Goal: Information Seeking & Learning: Learn about a topic

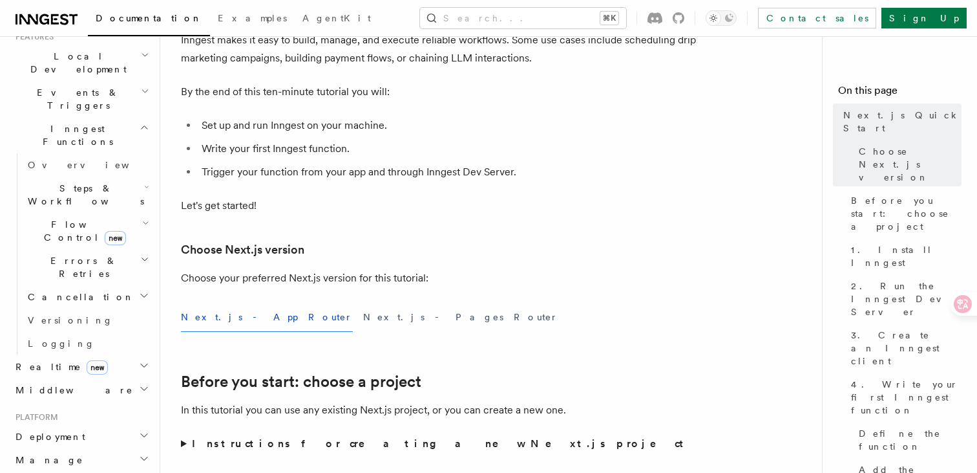
scroll to position [297, 0]
click at [59, 447] on h2 "Manage" at bounding box center [81, 458] width 142 height 23
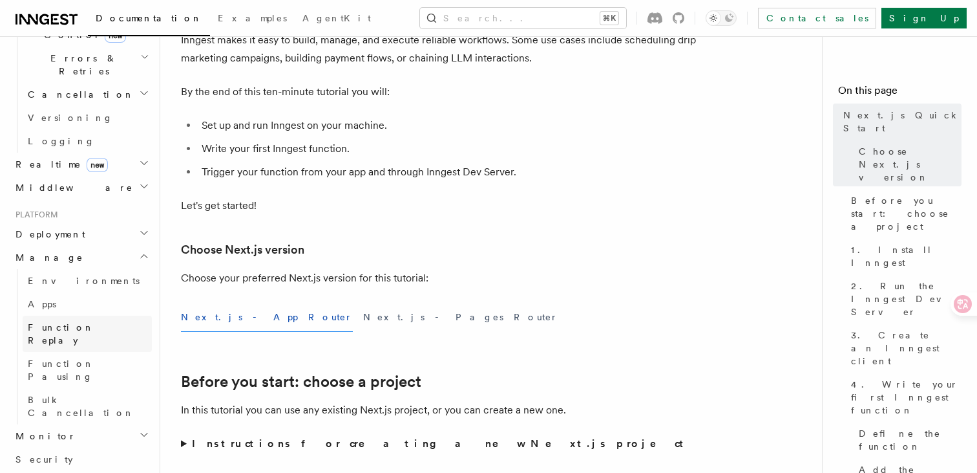
scroll to position [504, 0]
click at [96, 420] on h2 "Monitor" at bounding box center [81, 431] width 142 height 23
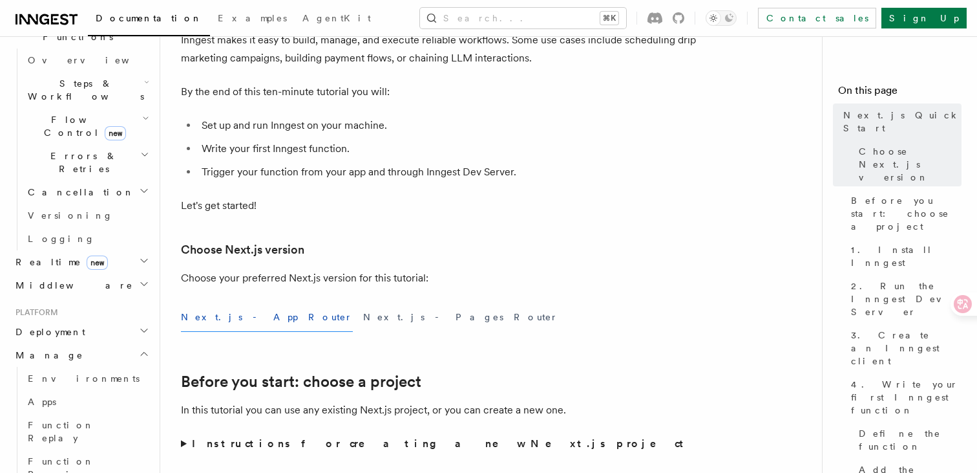
scroll to position [387, 0]
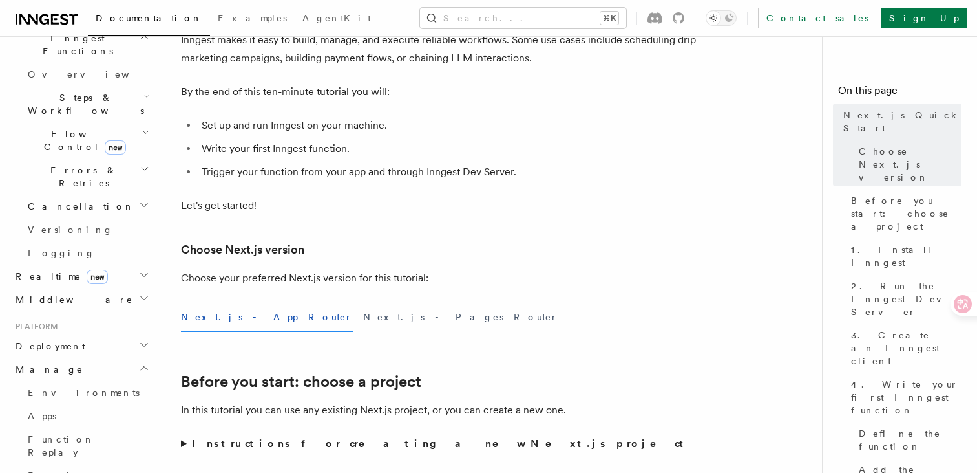
click at [103, 334] on h2 "Deployment" at bounding box center [81, 345] width 142 height 23
click at [111, 288] on h2 "Middleware" at bounding box center [81, 299] width 142 height 23
click at [116, 264] on h2 "Realtime new" at bounding box center [81, 275] width 142 height 23
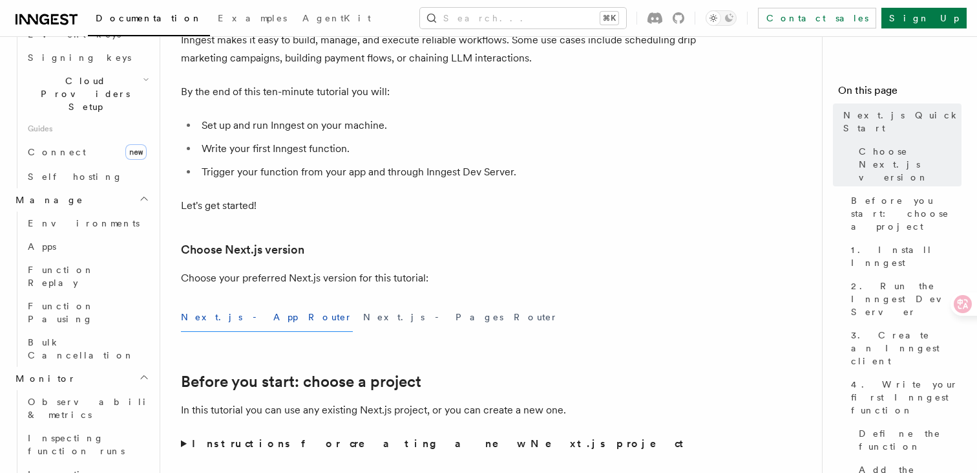
scroll to position [1074, 0]
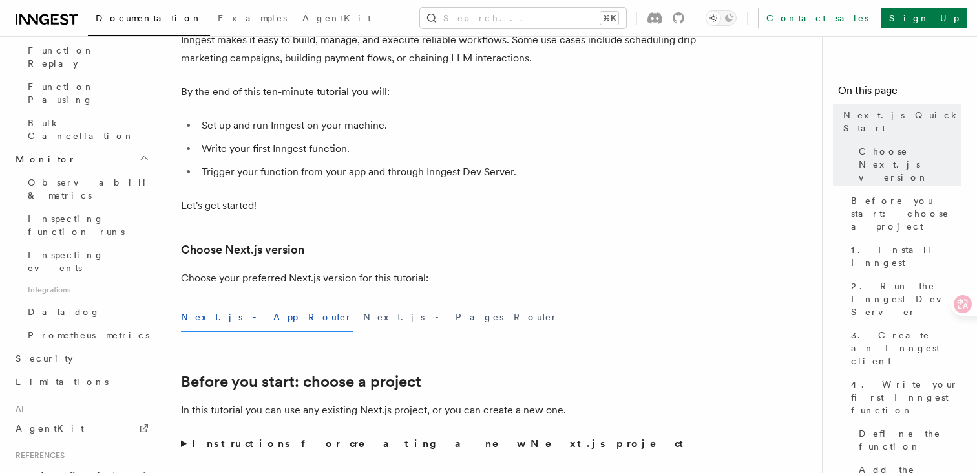
scroll to position [1294, 0]
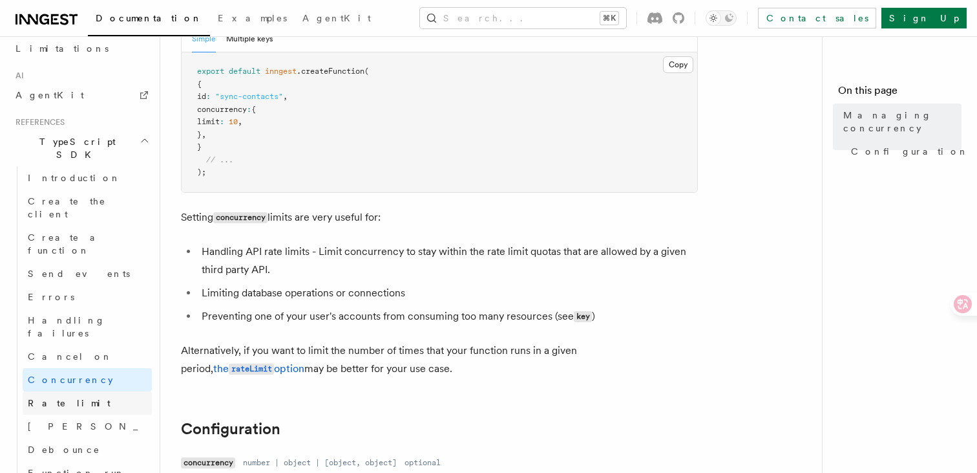
scroll to position [758, 0]
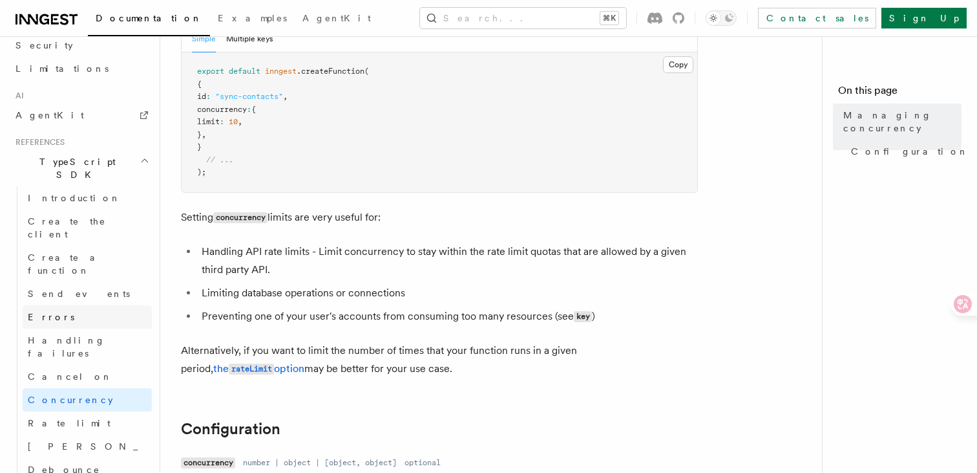
click at [100, 305] on link "Errors" at bounding box center [87, 316] width 129 height 23
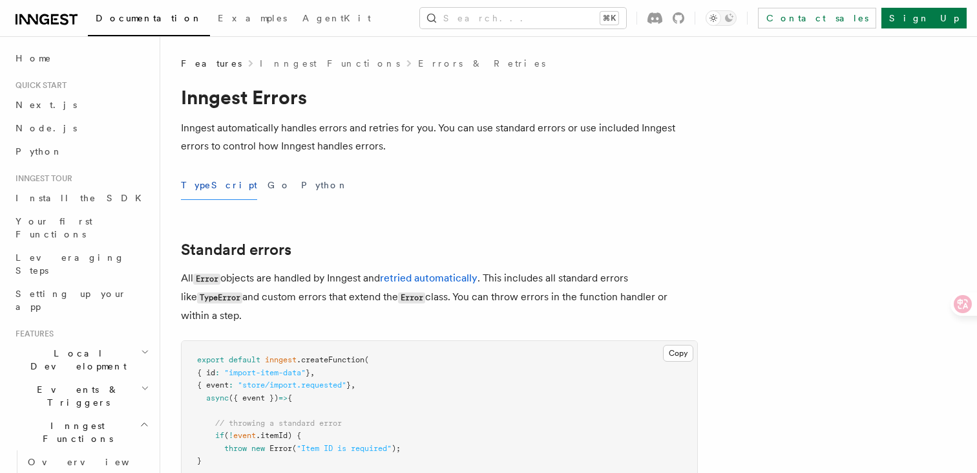
click at [76, 346] on span "Local Development" at bounding box center [75, 359] width 131 height 26
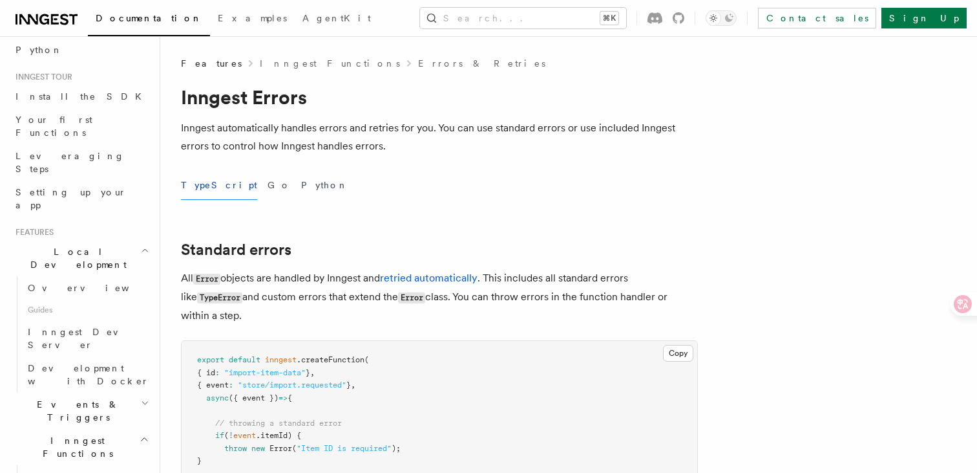
scroll to position [109, 0]
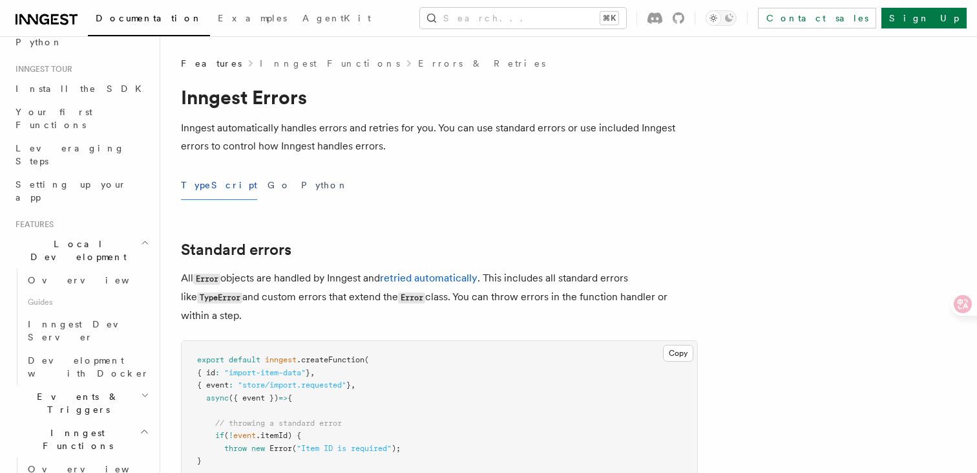
click at [76, 421] on h2 "Inngest Functions" at bounding box center [81, 439] width 142 height 36
click at [78, 390] on span "Events & Triggers" at bounding box center [75, 403] width 131 height 26
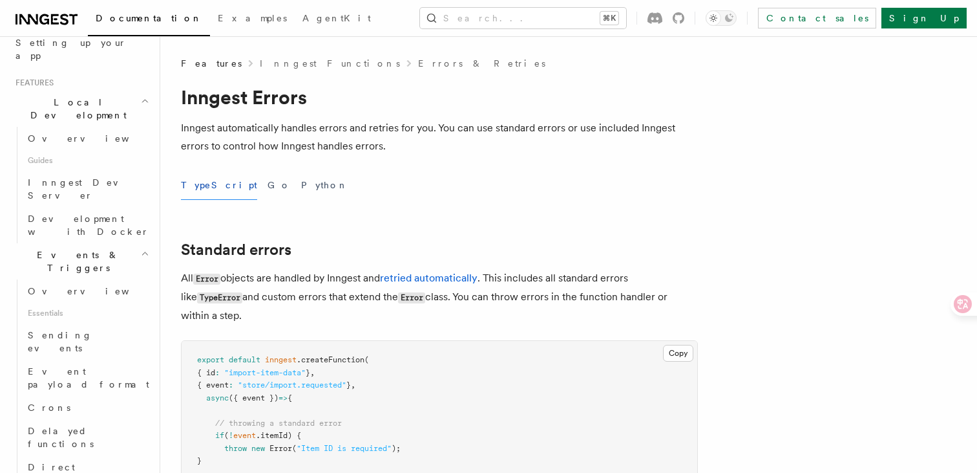
scroll to position [257, 0]
click at [76, 390] on link "Crons" at bounding box center [87, 401] width 129 height 23
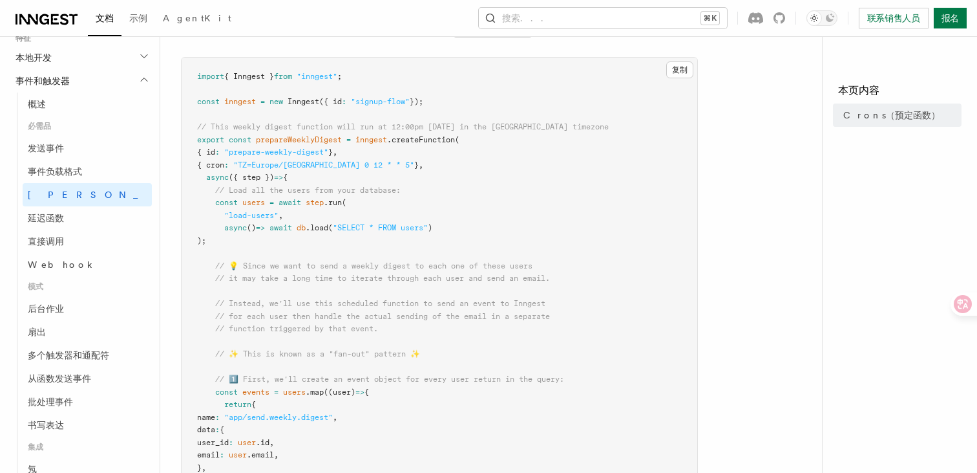
scroll to position [181, 0]
